Goal: Information Seeking & Learning: Learn about a topic

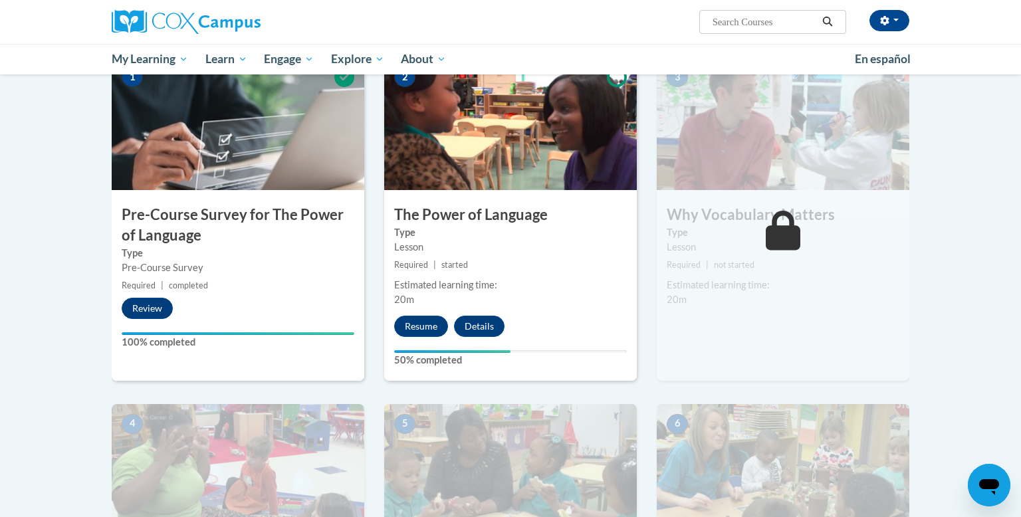
scroll to position [186, 0]
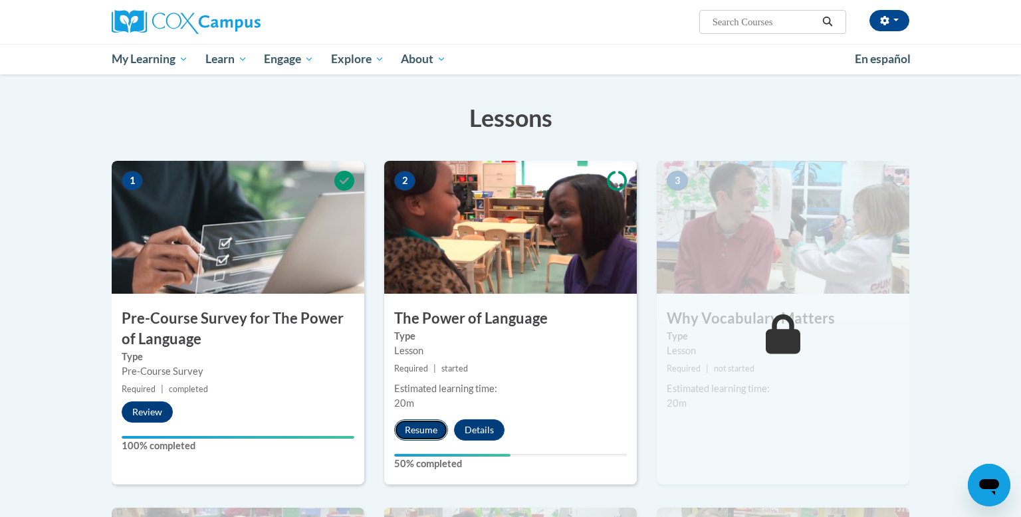
click at [426, 435] on button "Resume" at bounding box center [421, 429] width 54 height 21
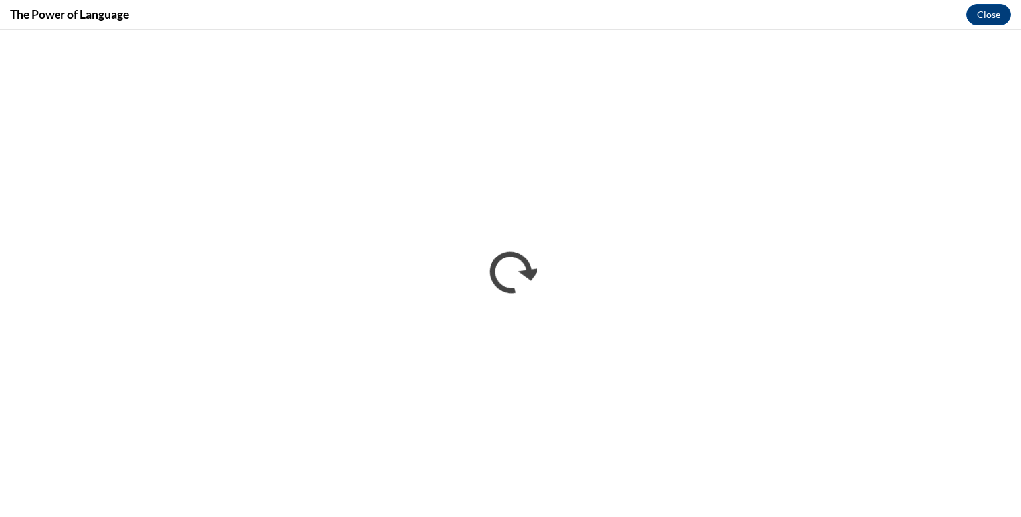
scroll to position [0, 0]
click at [1004, 11] on button "Close" at bounding box center [988, 14] width 45 height 21
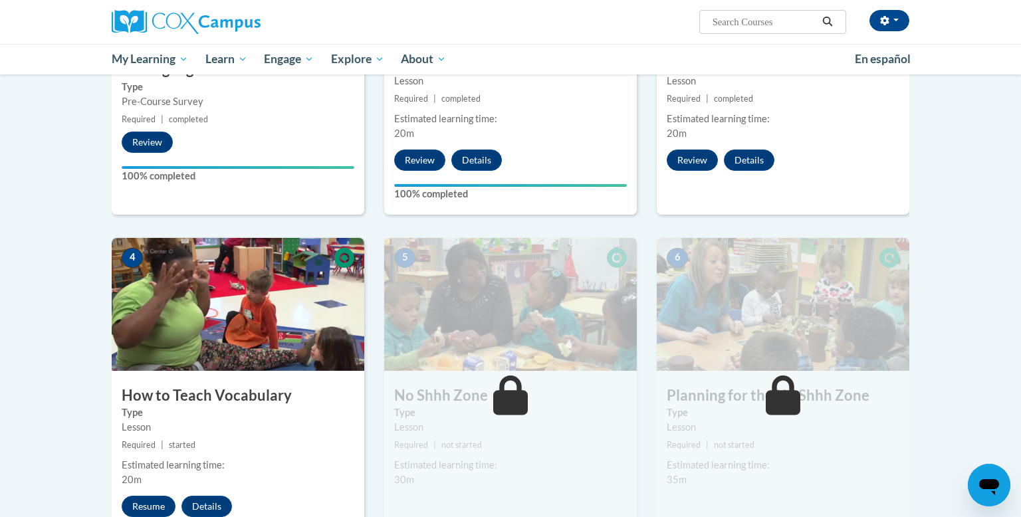
scroll to position [478, 0]
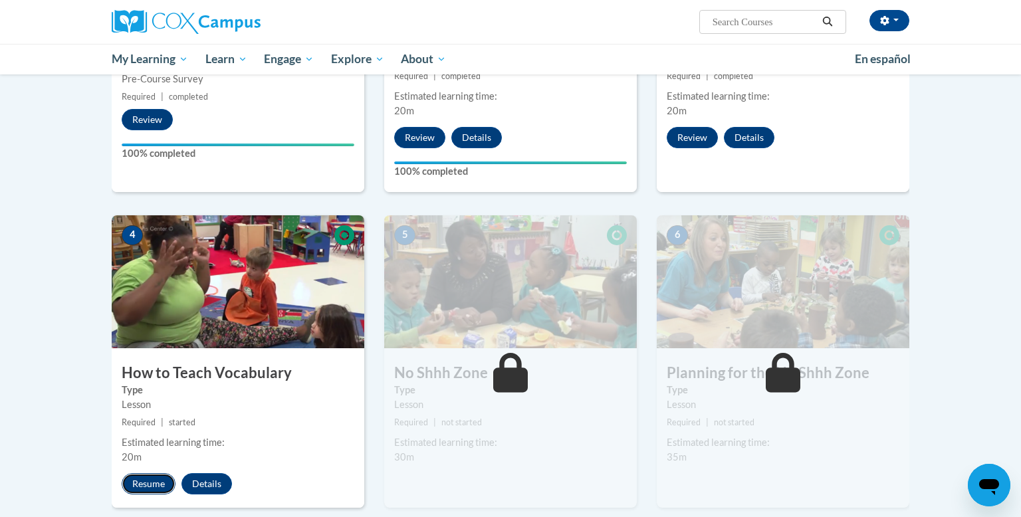
click at [157, 484] on button "Resume" at bounding box center [149, 483] width 54 height 21
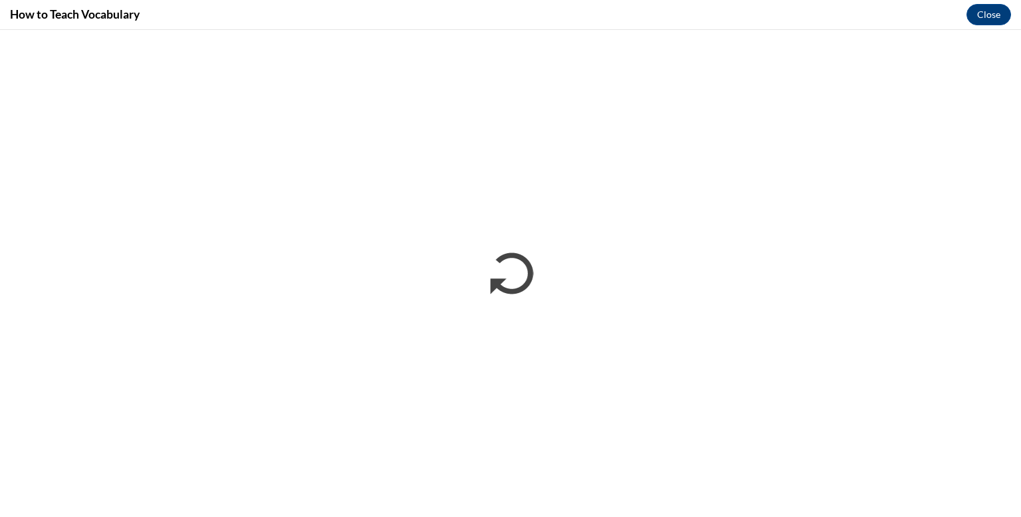
scroll to position [0, 0]
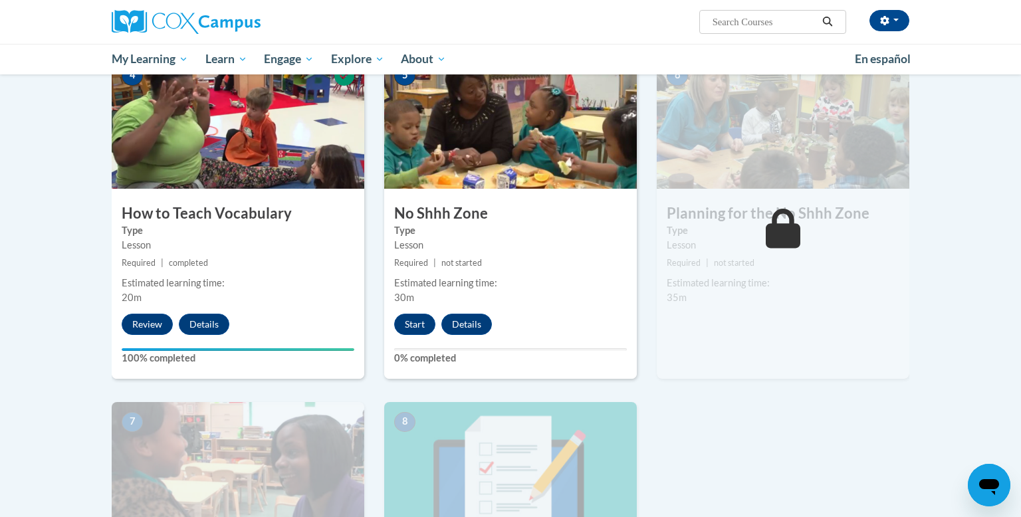
scroll to position [611, 0]
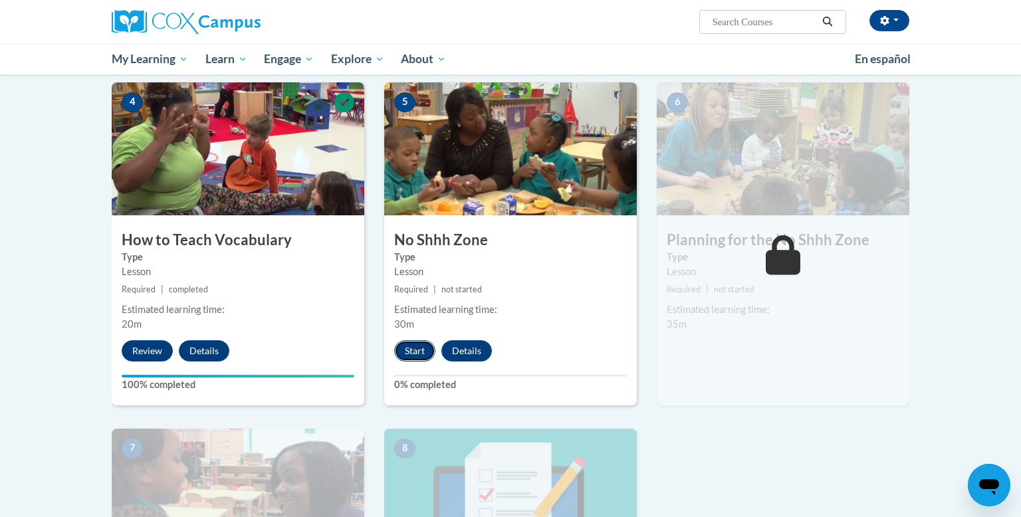
click at [420, 344] on button "Start" at bounding box center [414, 350] width 41 height 21
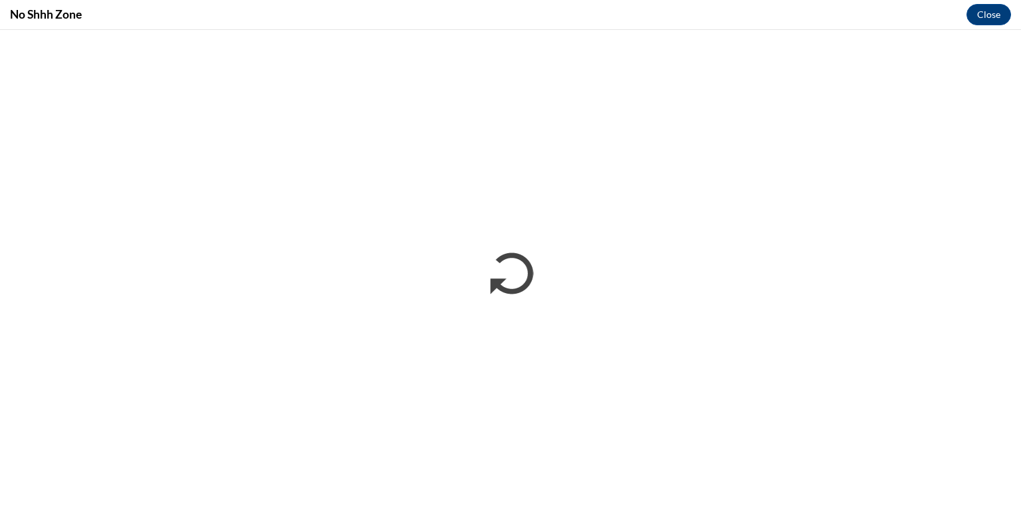
scroll to position [0, 0]
